Goal: Task Accomplishment & Management: Complete application form

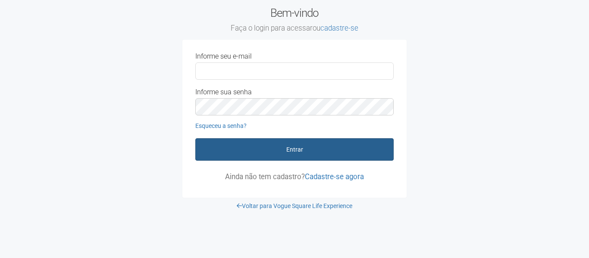
type input "**********"
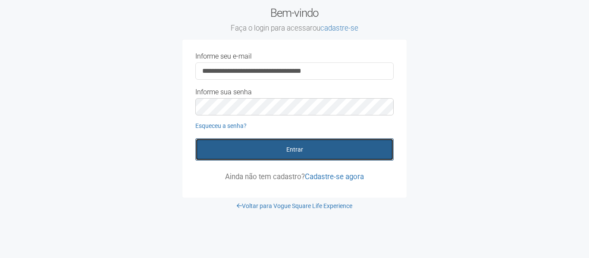
click at [304, 149] on button "Entrar" at bounding box center [294, 149] width 198 height 22
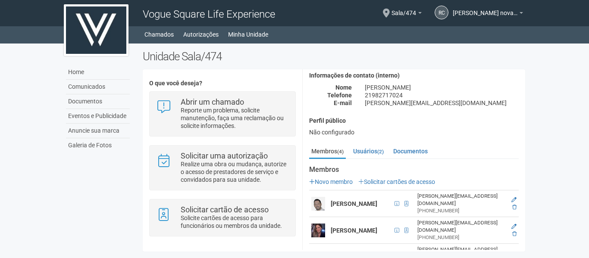
scroll to position [43, 0]
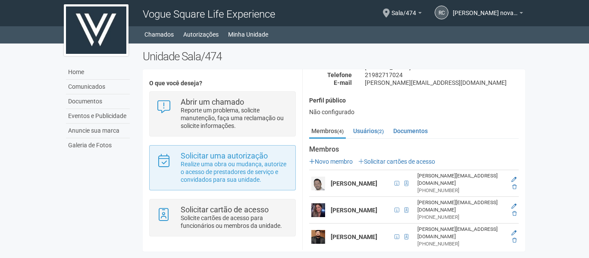
click at [203, 148] on div "Solicitar uma autorização Realize uma obra ou mudança, autorize o acesso de pre…" at bounding box center [222, 167] width 146 height 45
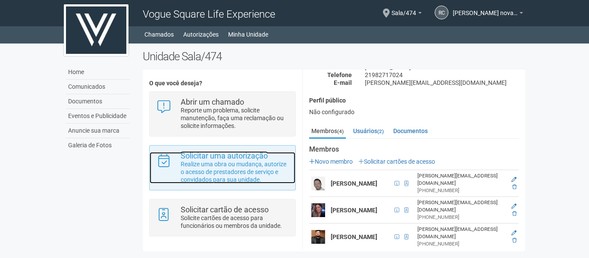
click at [262, 171] on p "Realize uma obra ou mudança, autorize o acesso de prestadores de serviço e conv…" at bounding box center [235, 171] width 108 height 23
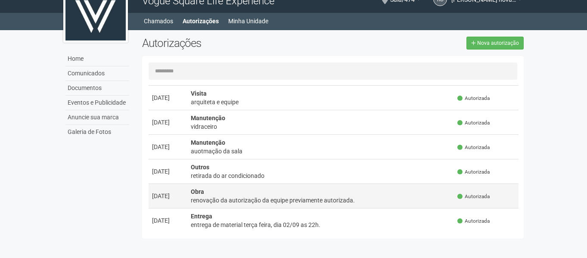
scroll to position [216, 0]
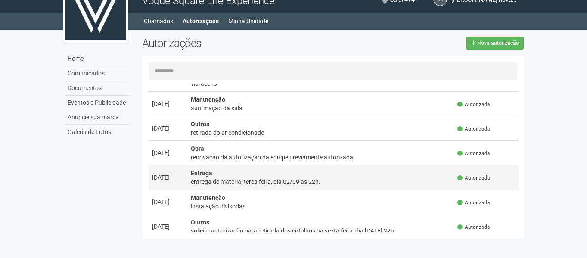
click at [271, 179] on div "entrega de material terça feira, dia 02/09 as 22h." at bounding box center [321, 182] width 260 height 9
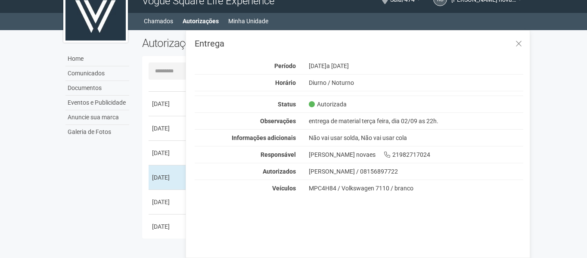
scroll to position [0, 0]
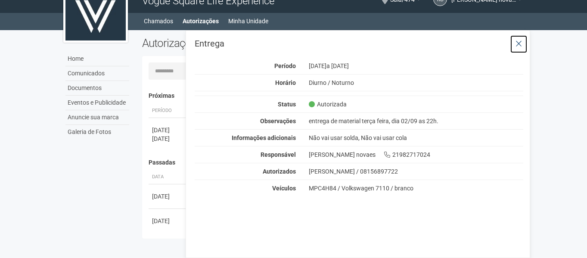
click at [516, 44] on icon at bounding box center [519, 44] width 6 height 9
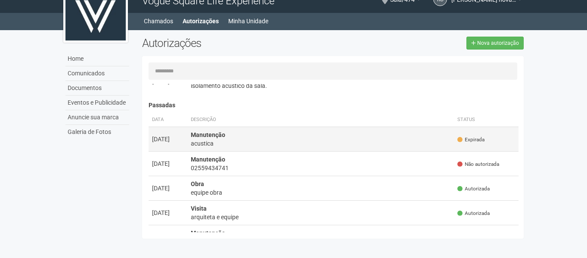
scroll to position [43, 0]
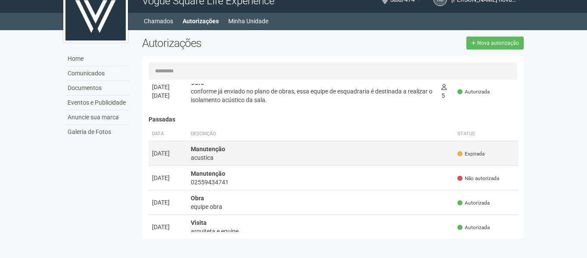
click at [278, 152] on td "Manutenção acustica" at bounding box center [320, 153] width 267 height 25
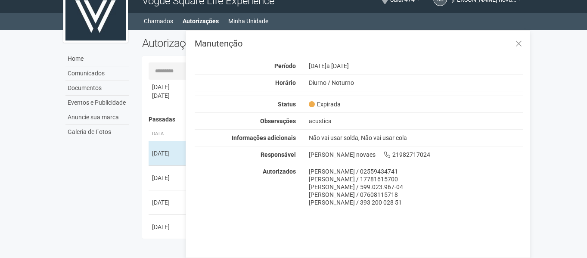
scroll to position [0, 0]
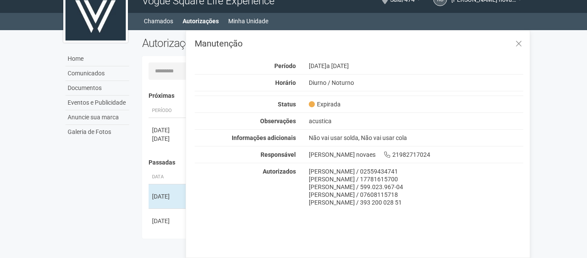
drag, startPoint x: 64, startPoint y: 190, endPoint x: 184, endPoint y: 178, distance: 120.0
click at [65, 190] on div "Home Comunicados Documentos Eventos e Publicidade Anuncie sua marca Galeria de …" at bounding box center [294, 136] width 474 height 213
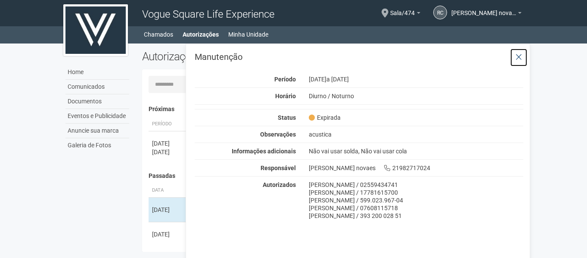
click at [520, 56] on icon at bounding box center [519, 57] width 6 height 9
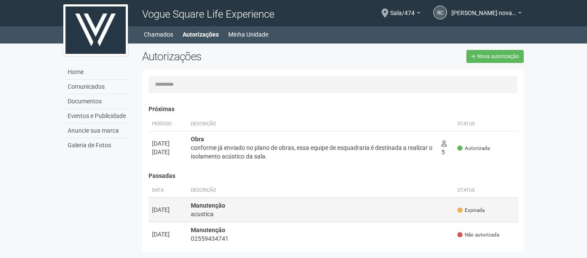
click at [278, 215] on div "acustica" at bounding box center [321, 214] width 260 height 9
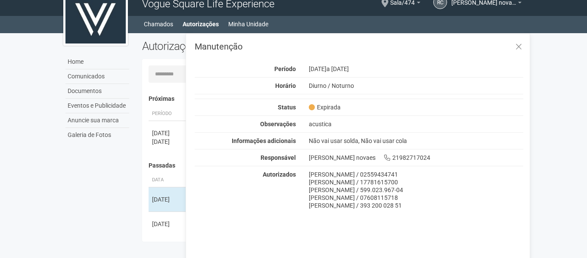
scroll to position [13, 0]
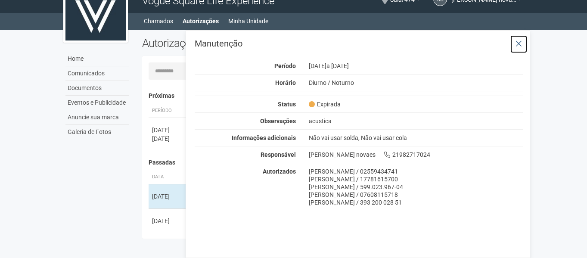
click at [523, 45] on button at bounding box center [519, 44] width 18 height 19
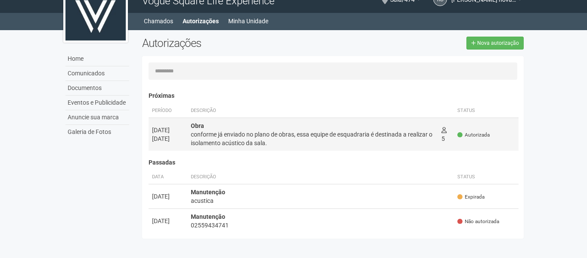
click at [243, 141] on div "conforme já enviado no plano de obras, essa equipe de esquadraria é destinada a…" at bounding box center [313, 138] width 244 height 17
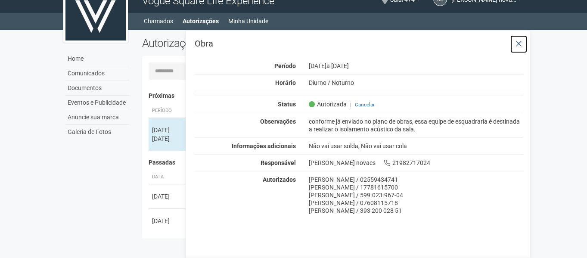
click at [517, 46] on icon at bounding box center [519, 44] width 6 height 9
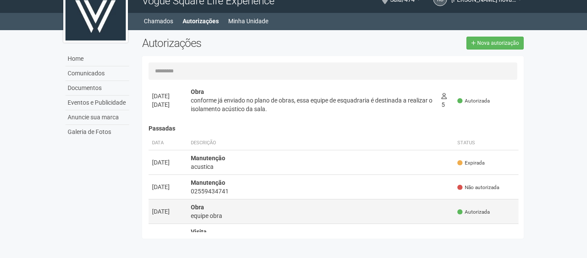
scroll to position [86, 0]
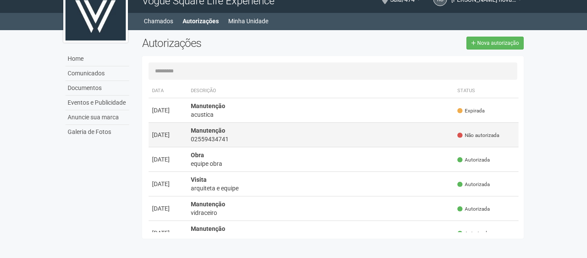
click at [262, 142] on div "02559434741" at bounding box center [321, 139] width 260 height 9
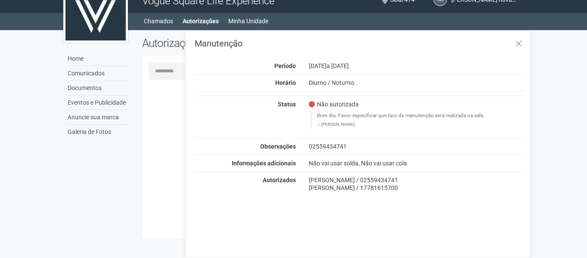
scroll to position [0, 0]
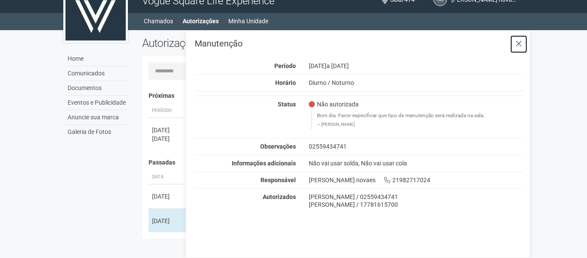
click at [518, 46] on icon at bounding box center [519, 44] width 6 height 9
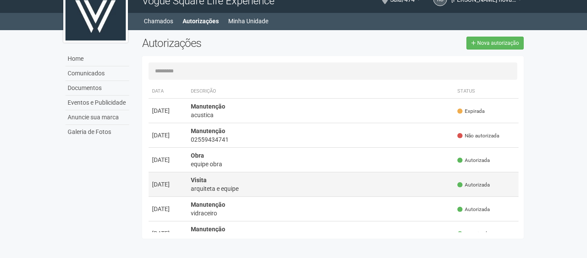
scroll to position [86, 0]
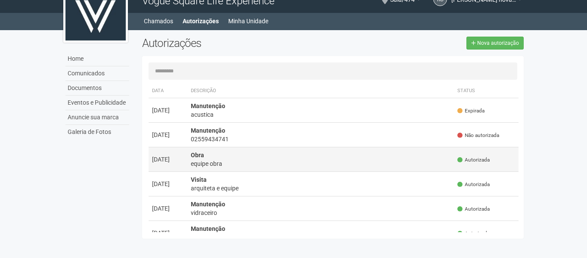
click at [260, 162] on div "equipe obra" at bounding box center [321, 163] width 260 height 9
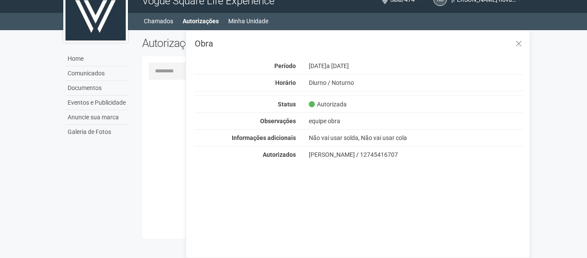
scroll to position [0, 0]
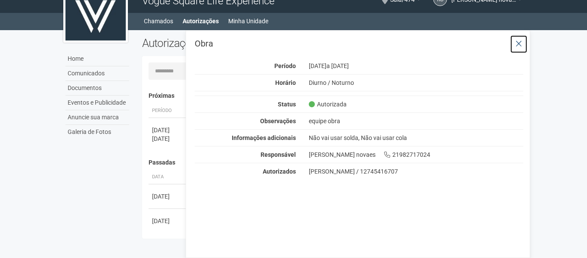
click at [523, 41] on button at bounding box center [519, 44] width 18 height 19
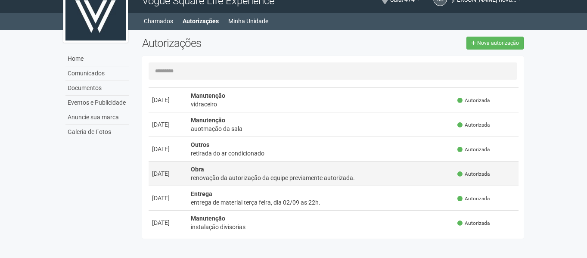
scroll to position [259, 0]
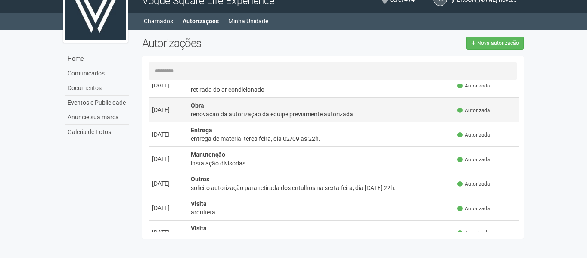
click at [327, 113] on div "renovação da autorização da equipe previamente autorizada." at bounding box center [321, 114] width 260 height 9
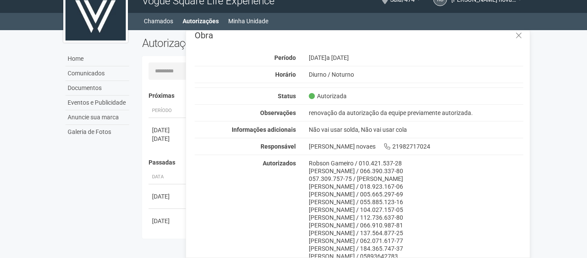
scroll to position [11, 0]
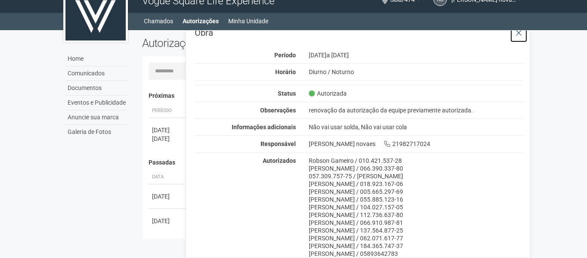
click at [519, 36] on icon at bounding box center [519, 33] width 6 height 9
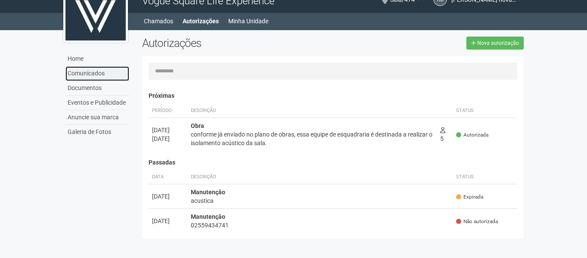
click at [94, 71] on link "Comunicados" at bounding box center [98, 73] width 64 height 15
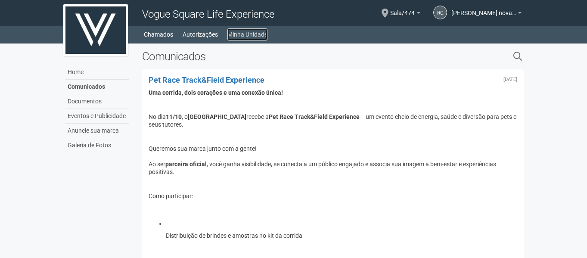
click at [246, 38] on link "Minha Unidade" at bounding box center [248, 34] width 40 height 12
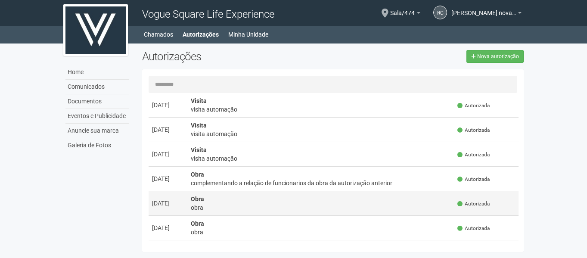
scroll to position [517, 0]
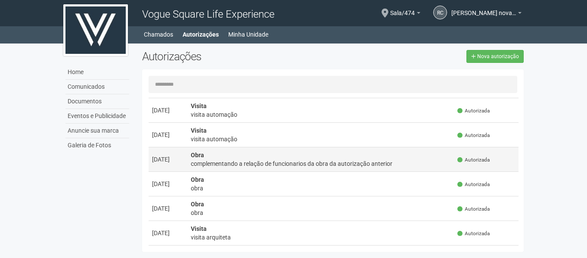
click at [343, 164] on div "complementando a relação de funcionarios da obra da autorização anterior" at bounding box center [321, 163] width 260 height 9
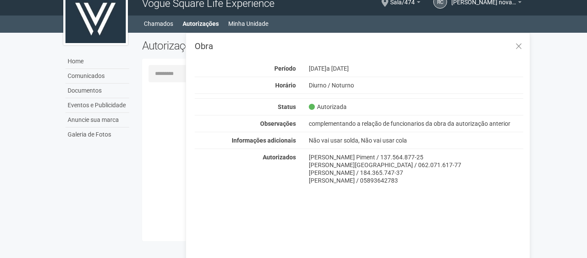
scroll to position [13, 0]
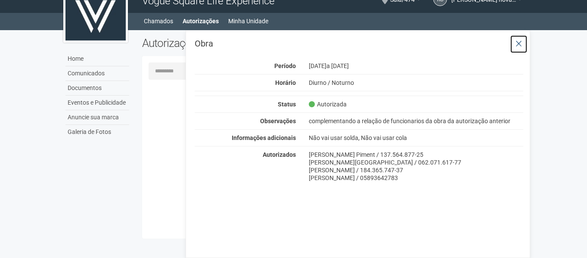
click at [523, 42] on button at bounding box center [519, 44] width 18 height 19
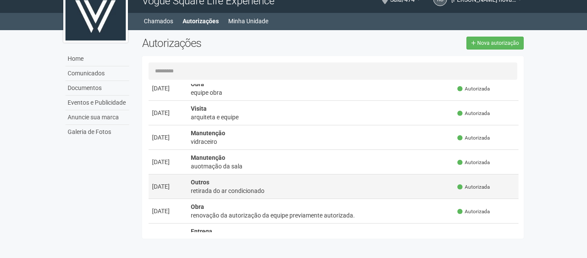
scroll to position [172, 0]
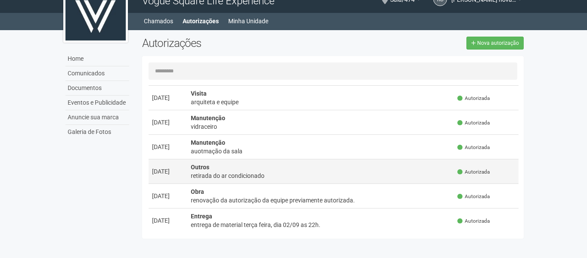
click at [327, 178] on div "retirada do ar condicionado" at bounding box center [321, 176] width 260 height 9
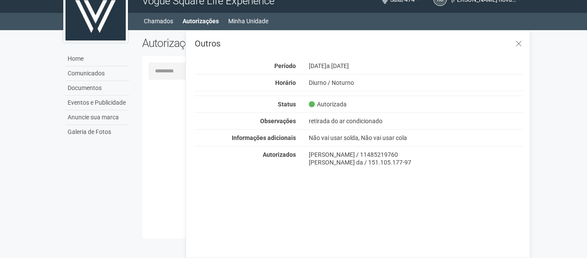
scroll to position [0, 0]
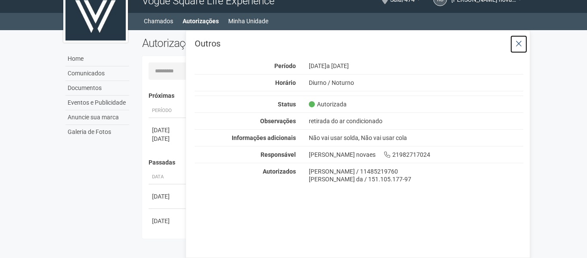
click at [517, 42] on icon at bounding box center [519, 44] width 6 height 9
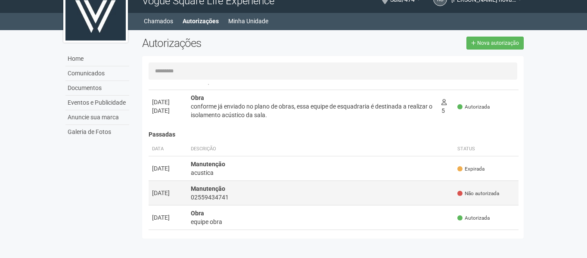
scroll to position [43, 0]
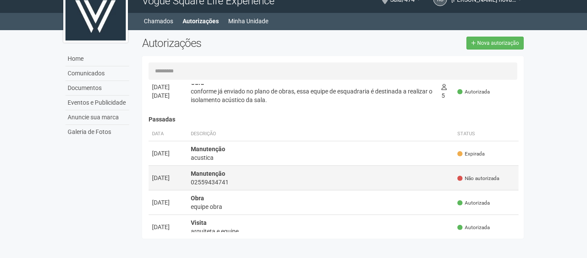
click at [301, 169] on td "Manutenção 02559434741" at bounding box center [320, 178] width 267 height 25
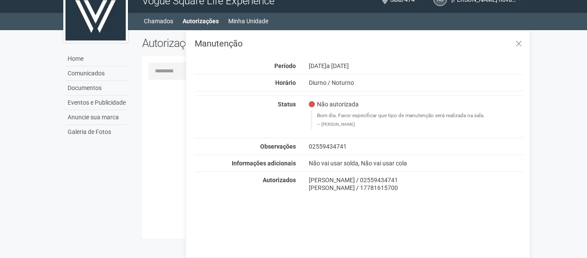
scroll to position [0, 0]
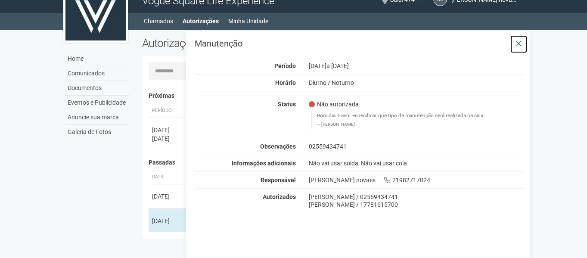
click at [519, 41] on icon at bounding box center [519, 44] width 6 height 9
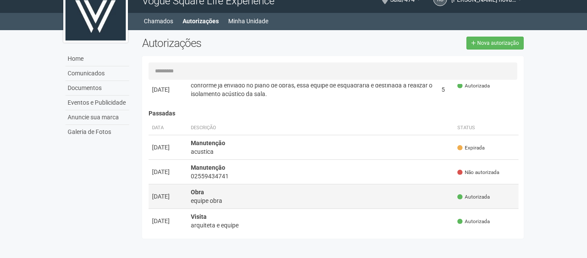
scroll to position [86, 0]
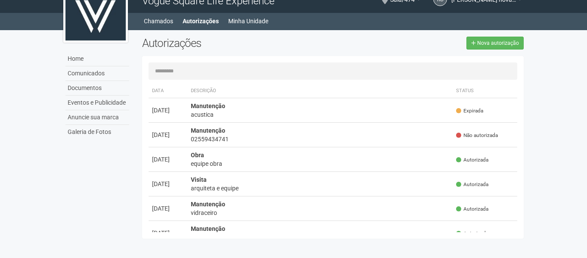
drag, startPoint x: 268, startPoint y: 210, endPoint x: 45, endPoint y: 170, distance: 226.5
click at [42, 172] on body "Aguarde... Vogue Square Life Experience rc renato coutinho novaes renato coutin…" at bounding box center [293, 116] width 587 height 258
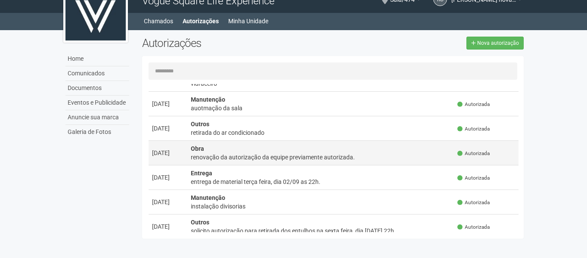
scroll to position [259, 0]
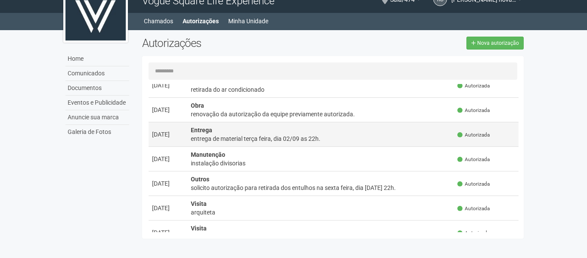
click at [253, 137] on div "entrega de material terça feira, dia 02/09 as 22h." at bounding box center [321, 138] width 260 height 9
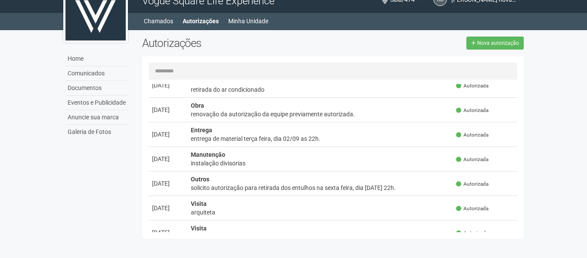
scroll to position [0, 0]
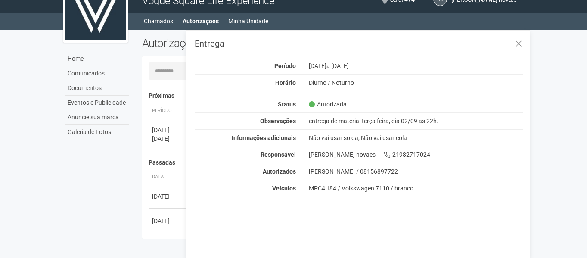
drag, startPoint x: 311, startPoint y: 171, endPoint x: 372, endPoint y: 173, distance: 61.2
click at [372, 173] on div "[PERSON_NAME] / 08156897722" at bounding box center [416, 172] width 215 height 8
copy div "Alexandre Oliveira Baier"
drag, startPoint x: 378, startPoint y: 170, endPoint x: 426, endPoint y: 169, distance: 47.8
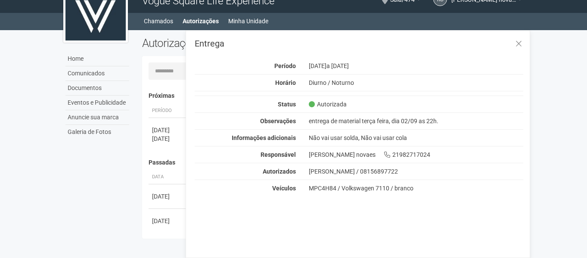
click at [426, 169] on div "[PERSON_NAME] / 08156897722" at bounding box center [416, 172] width 215 height 8
copy div "08156897722"
drag, startPoint x: 309, startPoint y: 190, endPoint x: 338, endPoint y: 189, distance: 29.8
click at [338, 189] on div "MPC4H84 / Volkswagen 7110 / branco" at bounding box center [416, 188] width 215 height 8
copy div "MPC4H84"
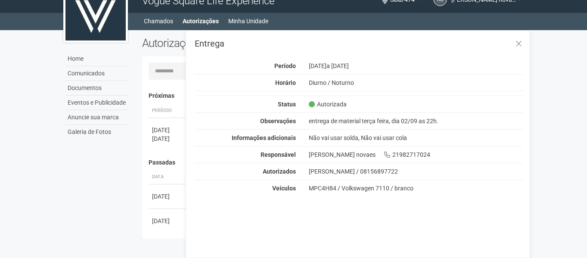
drag, startPoint x: 342, startPoint y: 187, endPoint x: 389, endPoint y: 192, distance: 47.6
click at [389, 192] on div "MPC4H84 / Volkswagen 7110 / branco" at bounding box center [416, 188] width 215 height 8
copy div "Volkswagen 7110"
drag, startPoint x: 395, startPoint y: 189, endPoint x: 421, endPoint y: 189, distance: 26.3
click at [421, 189] on div "MPC4H84 / Volkswagen 7110 / branco" at bounding box center [416, 188] width 215 height 8
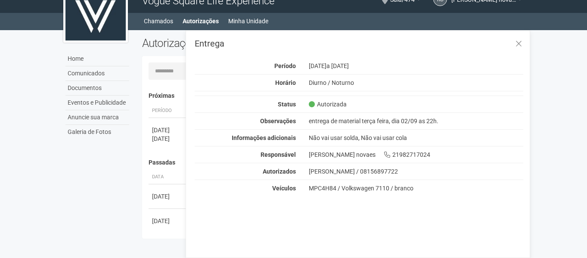
copy div "branco"
click at [517, 42] on icon at bounding box center [519, 44] width 6 height 9
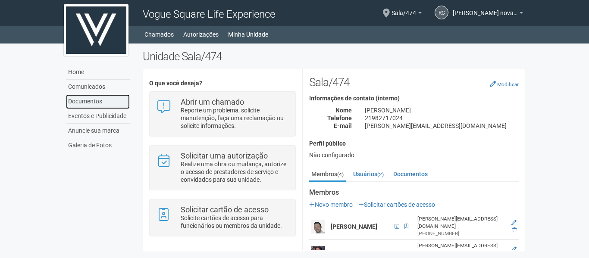
click at [98, 103] on link "Documentos" at bounding box center [98, 101] width 64 height 15
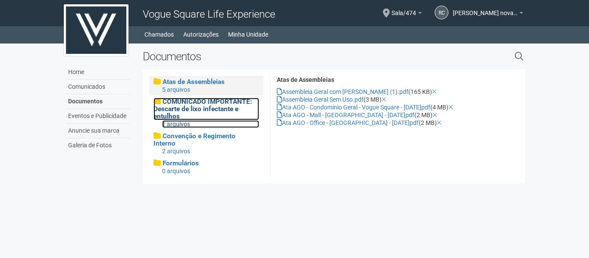
click at [207, 106] on span "COMUNICADO IMPORTANTE: Descarte de lixo infectante e entulhos" at bounding box center [202, 109] width 98 height 22
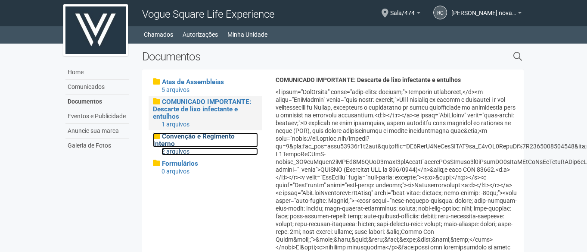
click at [190, 136] on span "Convenção e Regimento Interno" at bounding box center [194, 139] width 82 height 15
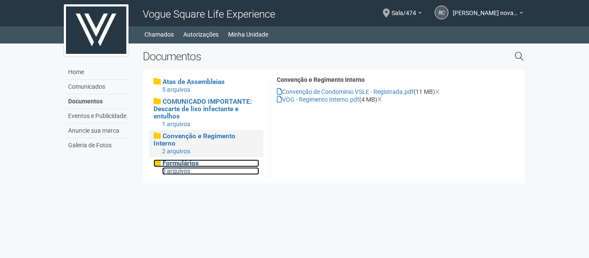
click at [188, 159] on span "Formulários" at bounding box center [180, 163] width 36 height 8
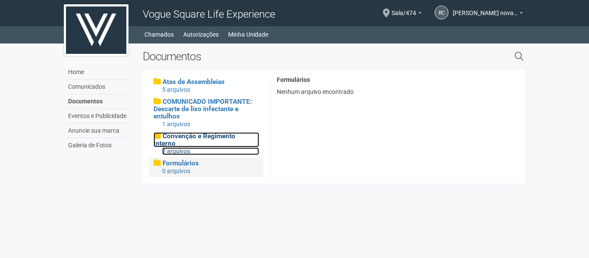
click at [200, 138] on span "Convenção e Regimento Interno" at bounding box center [194, 139] width 82 height 15
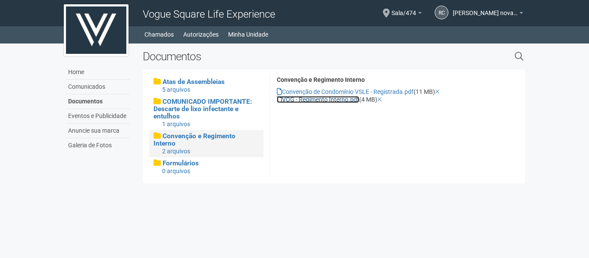
click at [318, 99] on link "VOG - Regimento Interno.pdf" at bounding box center [318, 99] width 82 height 7
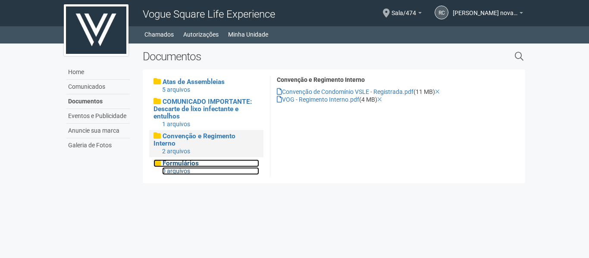
click at [196, 159] on span "Formulários" at bounding box center [180, 163] width 36 height 8
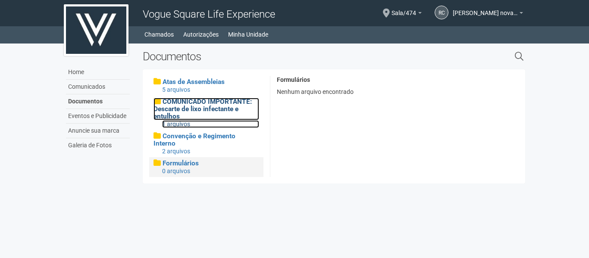
drag, startPoint x: 208, startPoint y: 102, endPoint x: 197, endPoint y: 116, distance: 17.4
click at [208, 102] on span "COMUNICADO IMPORTANTE: Descarte de lixo infectante e entulhos" at bounding box center [202, 109] width 98 height 22
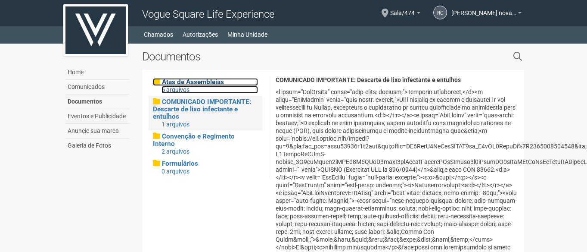
click at [213, 82] on span "Atas de Assembleias" at bounding box center [193, 82] width 62 height 8
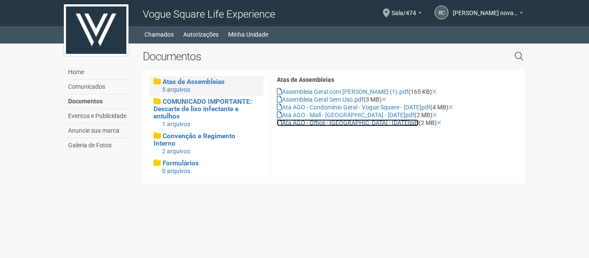
click at [353, 124] on link "Ata AGO - Office - Vogue Square - 2017.07.05.pdf" at bounding box center [348, 122] width 142 height 7
click at [193, 33] on link "Autorizações" at bounding box center [200, 34] width 35 height 12
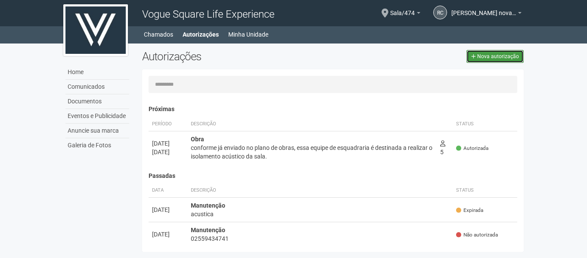
click at [500, 57] on span "Nova autorização" at bounding box center [499, 56] width 42 height 6
select select "**"
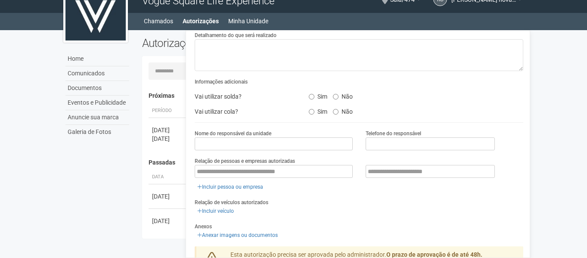
scroll to position [132, 0]
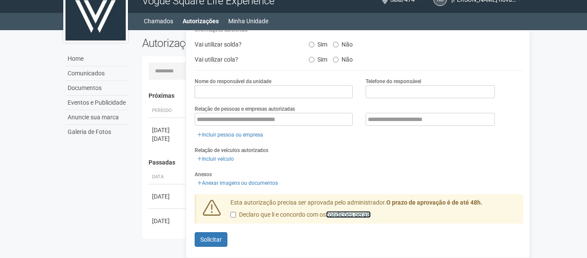
click at [352, 212] on link "condições gerais" at bounding box center [348, 214] width 45 height 7
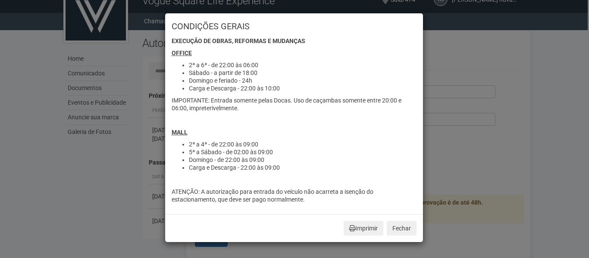
click at [561, 144] on div "CONDIÇÕES GERAIS Execução de obras, reformas e mudanças OFFICE 2ª a 6ª - de 22:…" at bounding box center [294, 129] width 589 height 258
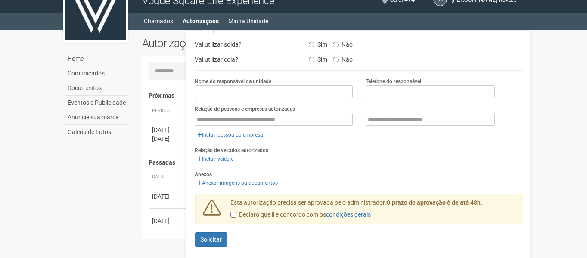
click at [116, 144] on div "Home Comunicados Documentos Eventos e Publicidade Anuncie sua marca Galeria de …" at bounding box center [294, 136] width 474 height 213
click at [242, 94] on input "text" at bounding box center [274, 91] width 158 height 13
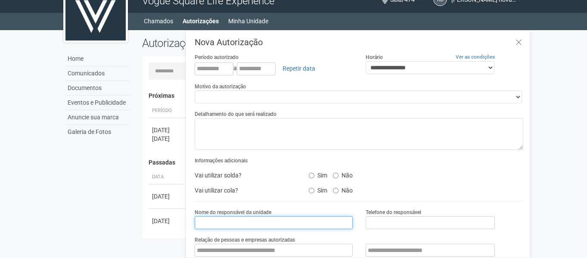
scroll to position [0, 0]
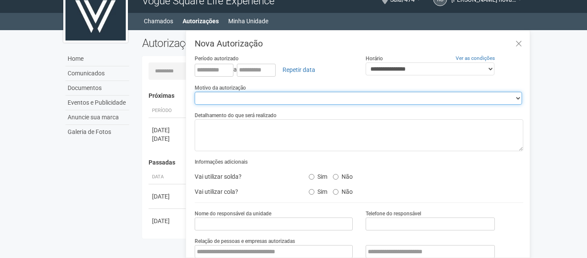
click at [331, 98] on select "**********" at bounding box center [359, 98] width 328 height 13
select select "*******"
click at [195, 92] on select "**********" at bounding box center [359, 98] width 328 height 13
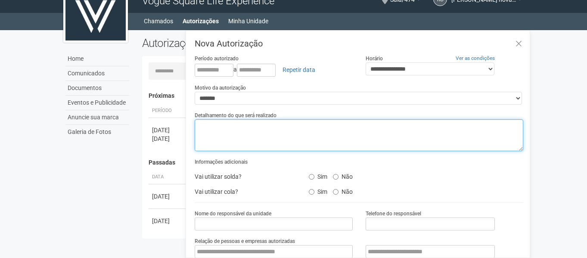
click at [251, 124] on textarea at bounding box center [359, 135] width 329 height 32
type textarea "**********"
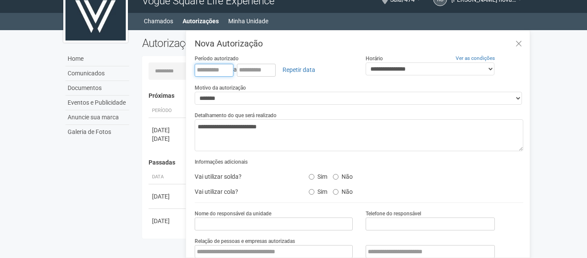
click at [197, 70] on input "text" at bounding box center [214, 70] width 39 height 13
type input "**********"
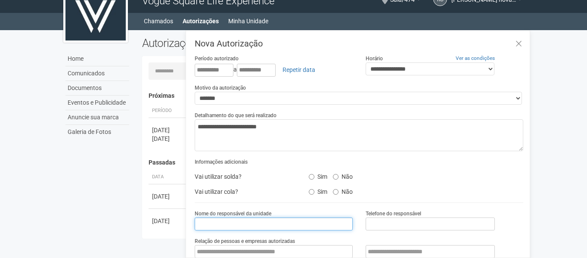
click at [326, 220] on input "text" at bounding box center [274, 224] width 158 height 13
type input "**********"
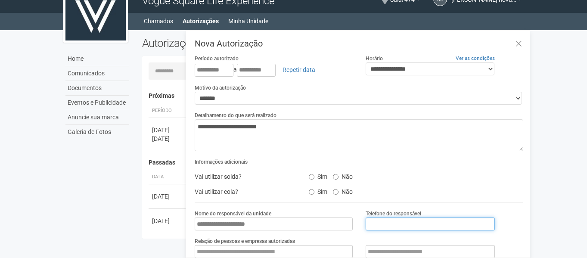
type input "*"
type input "**********"
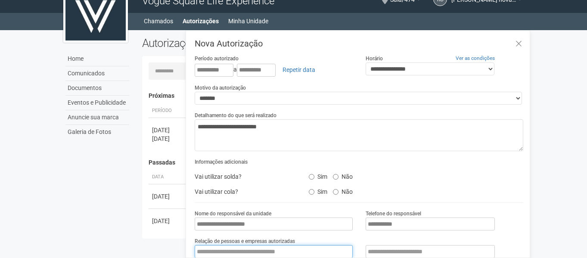
paste input "**********"
type input "**********"
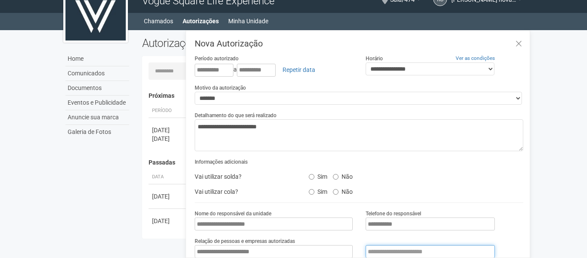
click at [374, 246] on input "text" at bounding box center [430, 251] width 129 height 13
paste input "**********"
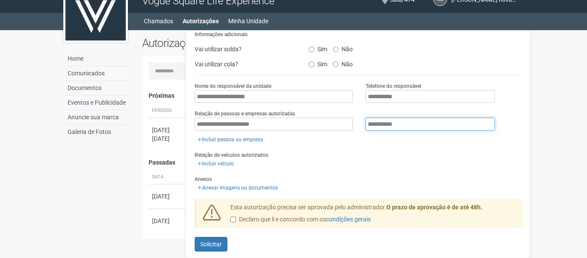
scroll to position [129, 0]
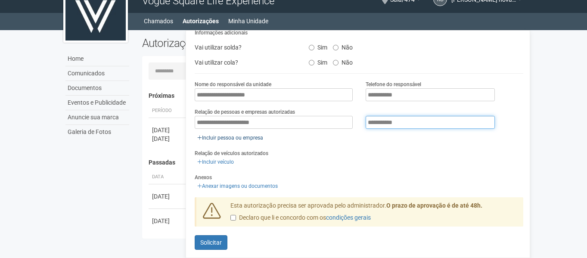
type input "**********"
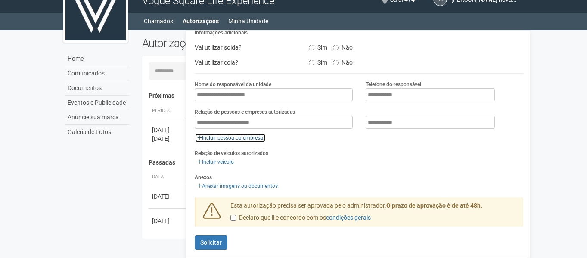
click at [219, 134] on link "Incluir pessoa ou empresa" at bounding box center [230, 137] width 71 height 9
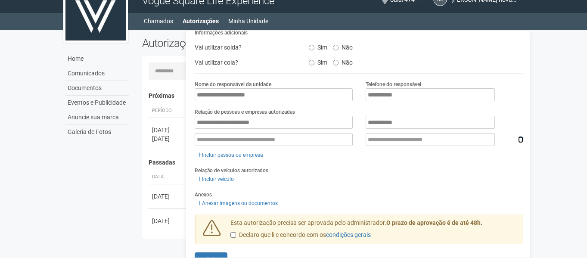
click at [518, 137] on icon at bounding box center [520, 140] width 5 height 6
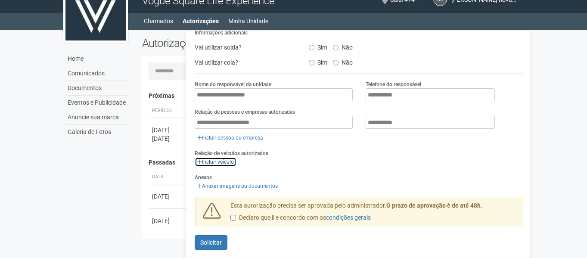
click at [208, 161] on link "Incluir veículo" at bounding box center [216, 161] width 42 height 9
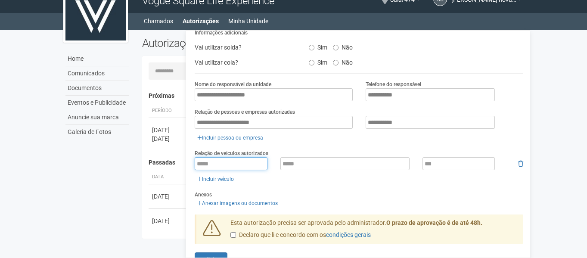
click at [253, 158] on input "text" at bounding box center [231, 163] width 72 height 13
paste input "*******"
type input "*******"
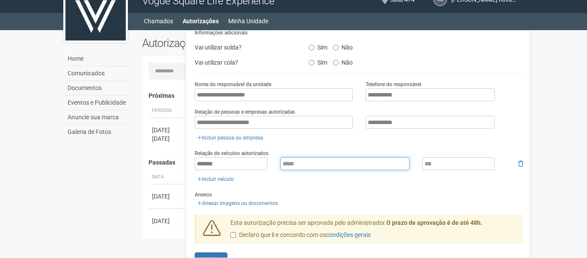
click at [293, 162] on input "text" at bounding box center [345, 163] width 129 height 13
paste input "**********"
type input "**********"
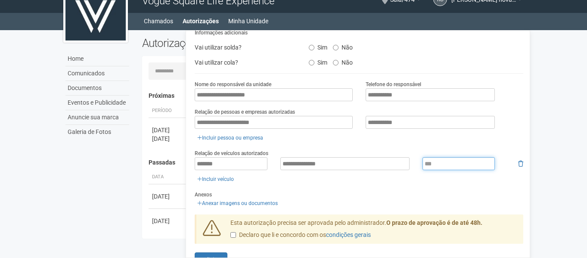
click at [468, 163] on input "text" at bounding box center [459, 163] width 72 height 13
paste input "******"
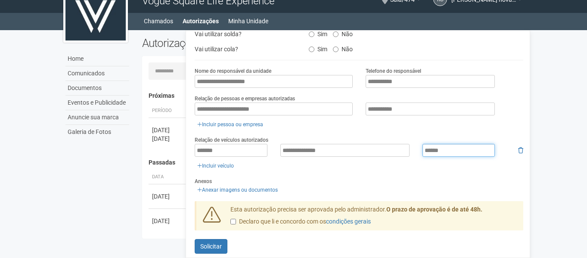
scroll to position [150, 0]
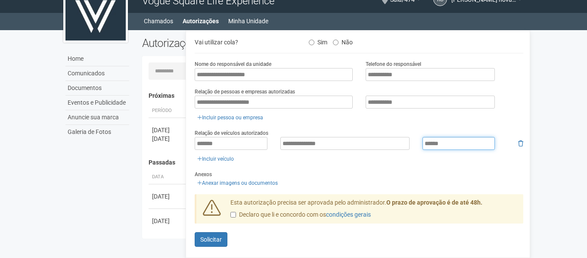
type input "******"
click at [224, 234] on button "Enviando... Solicitar" at bounding box center [211, 239] width 33 height 15
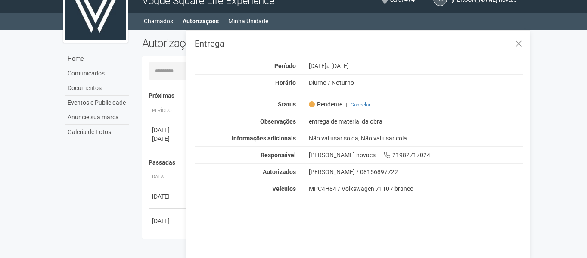
scroll to position [0, 0]
click at [513, 45] on button at bounding box center [519, 44] width 18 height 19
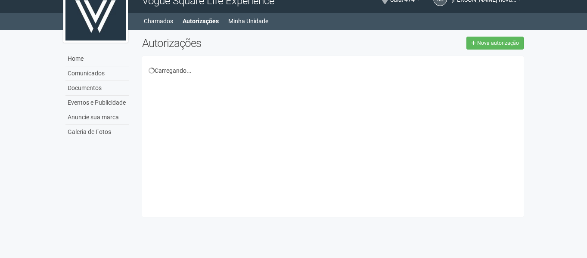
scroll to position [13, 0]
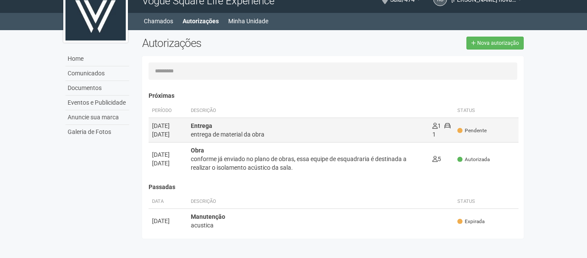
click at [479, 131] on span "Pendente" at bounding box center [472, 130] width 29 height 7
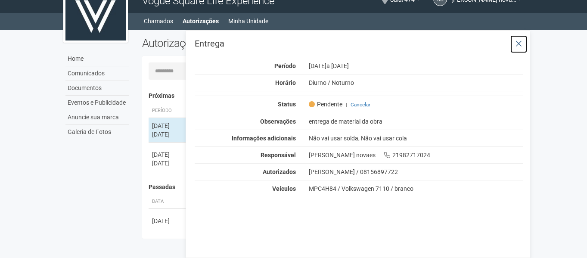
drag, startPoint x: 525, startPoint y: 42, endPoint x: 522, endPoint y: 47, distance: 6.0
click at [524, 42] on button at bounding box center [519, 44] width 18 height 19
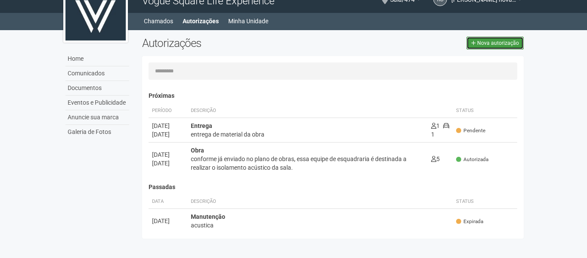
click at [491, 47] on link "Nova autorização" at bounding box center [495, 43] width 57 height 13
select select "**"
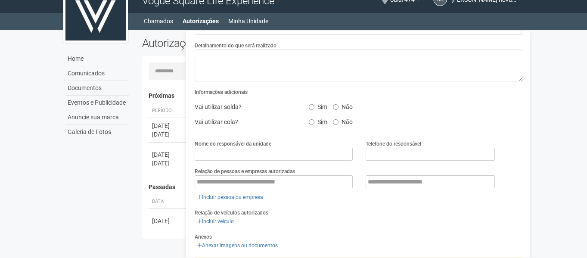
scroll to position [132, 0]
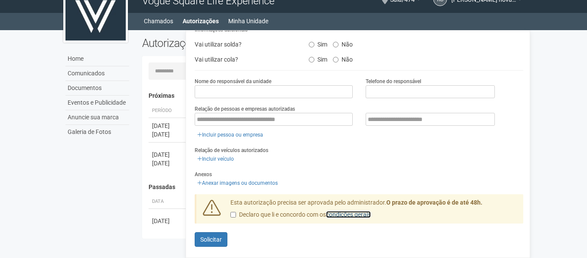
click at [363, 211] on link "condições gerais" at bounding box center [348, 214] width 45 height 7
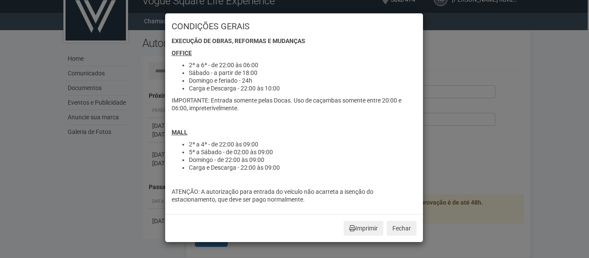
click at [117, 186] on div "CONDIÇÕES GERAIS Execução de obras, reformas e mudanças OFFICE 2ª a 6ª - de 22:…" at bounding box center [294, 129] width 589 height 258
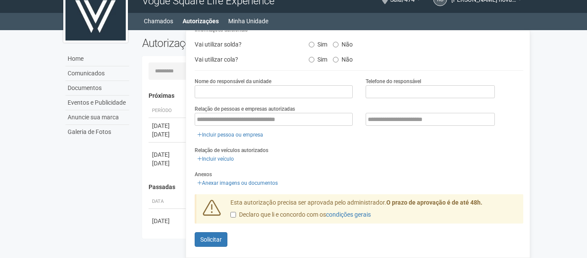
click at [58, 219] on div "Home Comunicados Documentos Eventos e Publicidade Anuncie sua marca Galeria de …" at bounding box center [294, 136] width 474 height 213
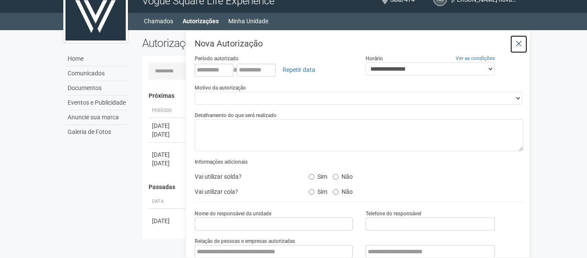
click at [516, 41] on icon at bounding box center [519, 44] width 6 height 9
